Goal: Navigation & Orientation: Go to known website

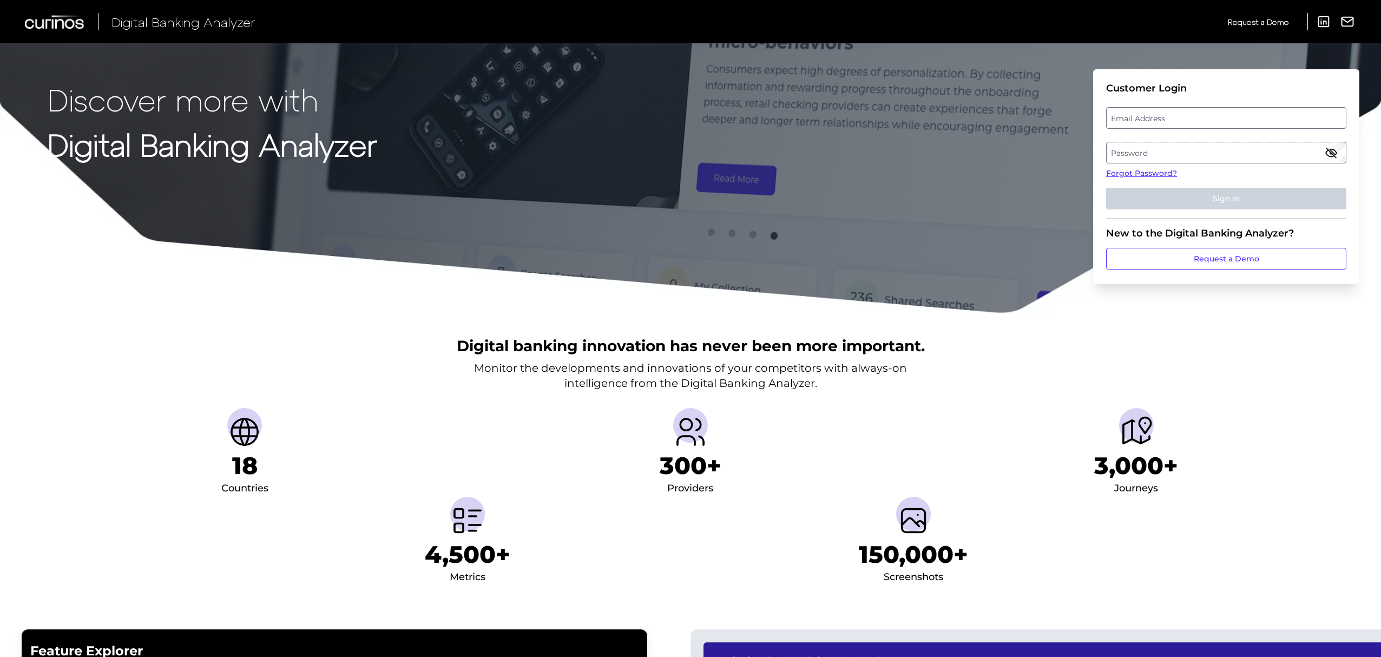
click at [1152, 120] on label "Email Address" at bounding box center [1226, 117] width 239 height 19
click at [1152, 120] on input "email" at bounding box center [1226, 118] width 240 height 22
click at [1152, 120] on input "Email Address" at bounding box center [1226, 118] width 240 height 22
type input "[PERSON_NAME][EMAIL_ADDRESS][PERSON_NAME][DOMAIN_NAME]"
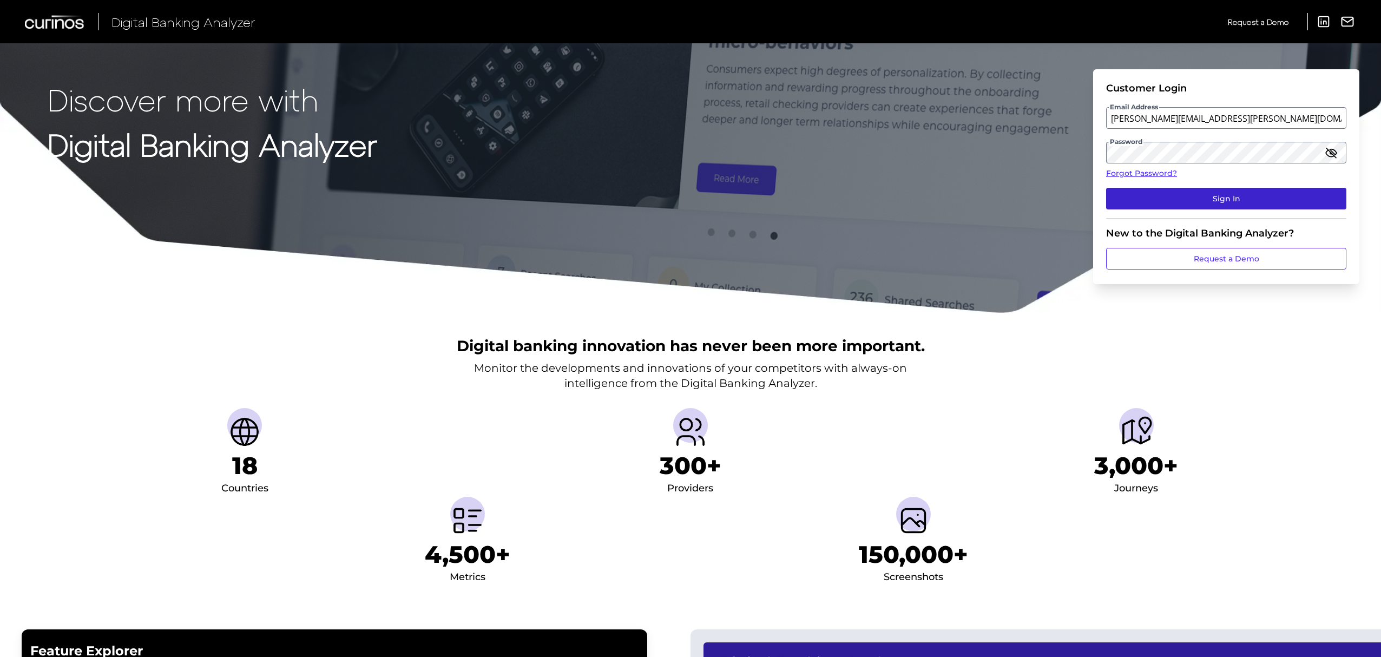
click at [1207, 198] on button "Sign In" at bounding box center [1226, 199] width 240 height 22
